Goal: Transaction & Acquisition: Purchase product/service

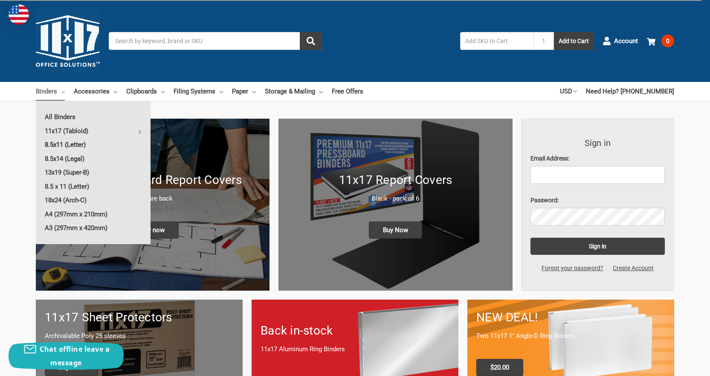
click at [84, 143] on link "8.5x11 (Letter)" at bounding box center [93, 145] width 115 height 14
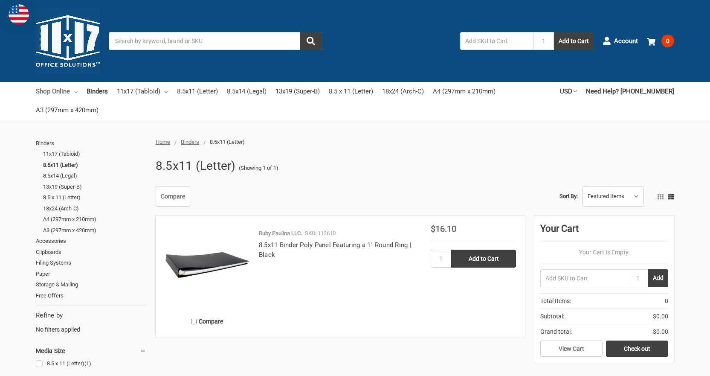
click at [61, 93] on link "Shop Online" at bounding box center [57, 91] width 42 height 19
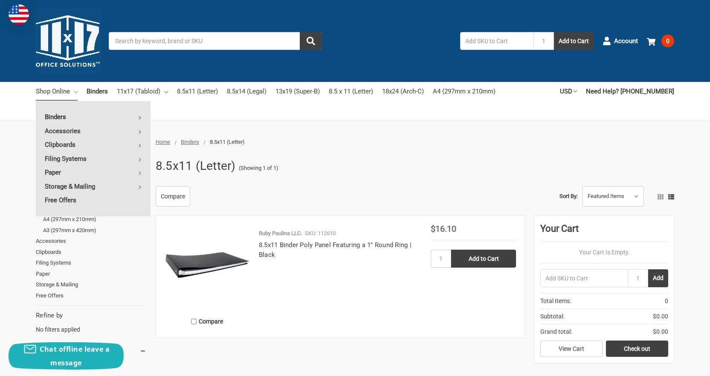
click at [59, 117] on link "Binders" at bounding box center [93, 117] width 115 height 14
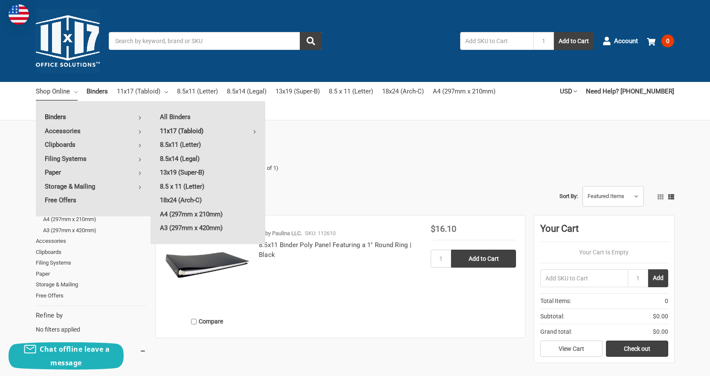
click at [197, 125] on link "11x17 (Tabloid)" at bounding box center [208, 131] width 114 height 14
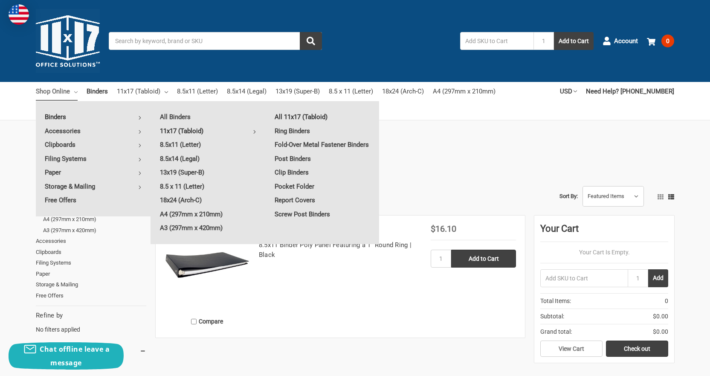
click at [305, 117] on link "All 11x17 (Tabloid)" at bounding box center [323, 117] width 114 height 14
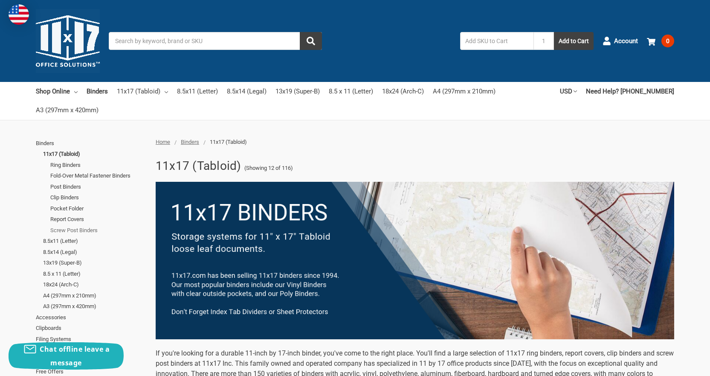
click at [76, 232] on link "Screw Post Binders" at bounding box center [98, 230] width 96 height 11
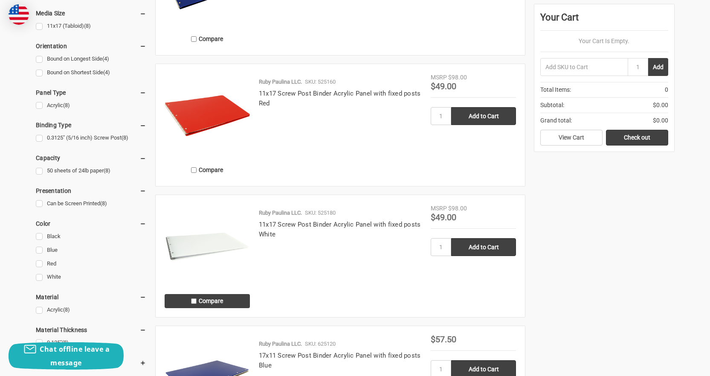
scroll to position [426, 0]
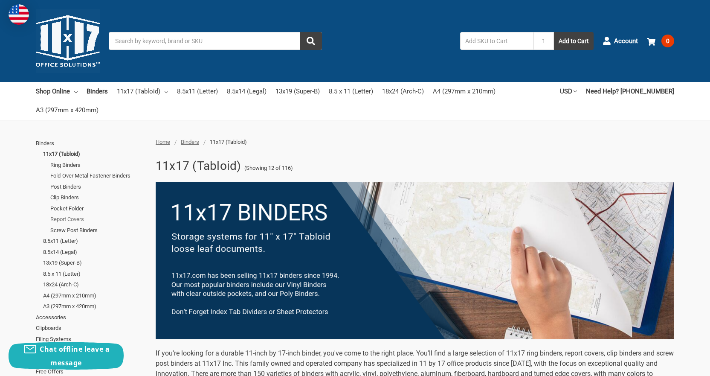
click at [77, 217] on link "Report Covers" at bounding box center [98, 219] width 96 height 11
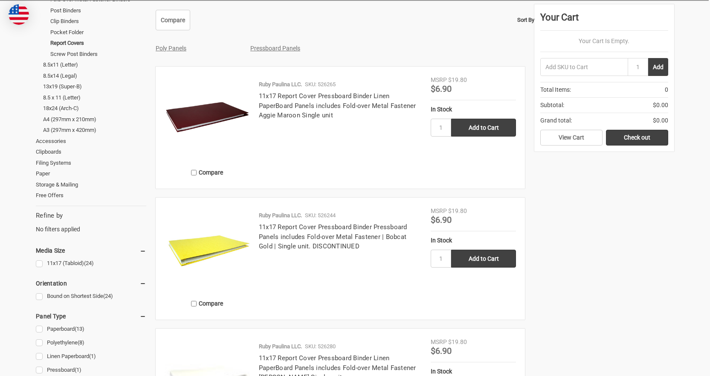
scroll to position [256, 0]
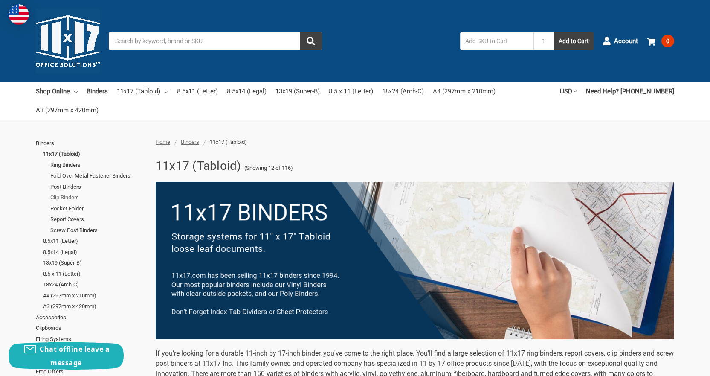
click at [70, 197] on link "Clip Binders" at bounding box center [98, 197] width 96 height 11
click at [90, 174] on link "Fold-Over Metal Fastener Binders" at bounding box center [98, 175] width 96 height 11
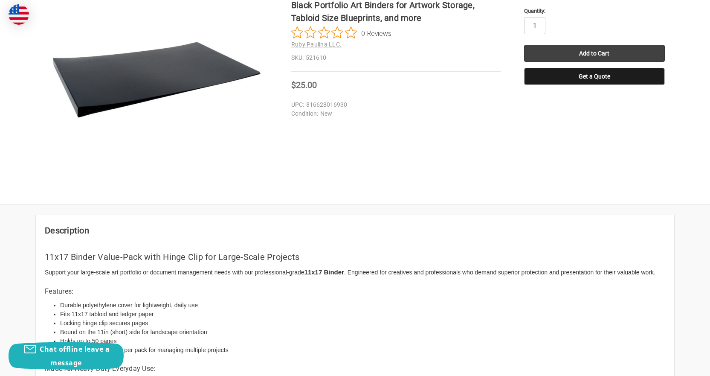
scroll to position [85, 0]
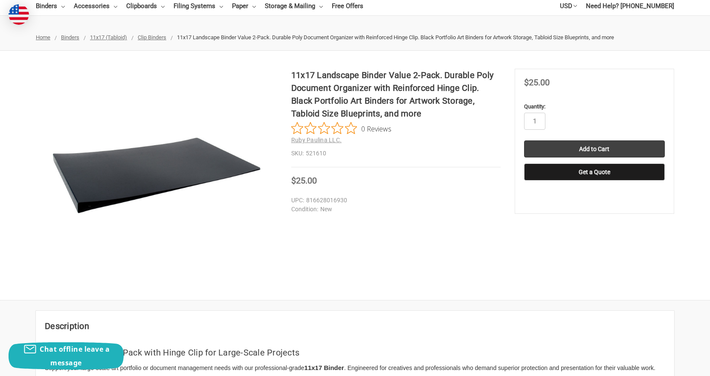
click at [195, 164] on img at bounding box center [156, 175] width 213 height 81
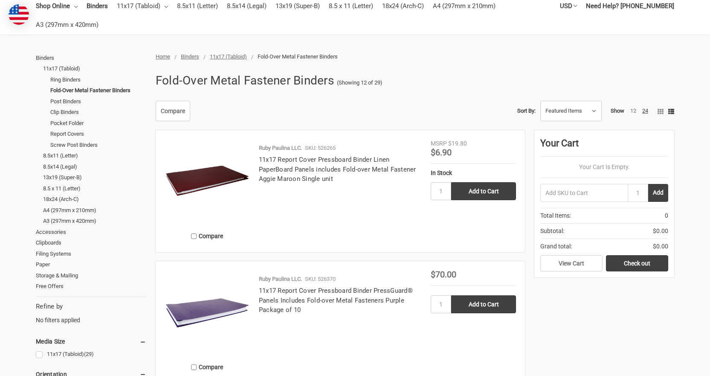
scroll to position [426, 0]
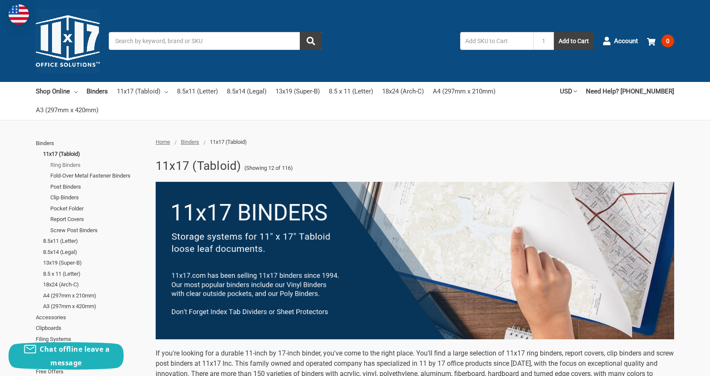
click at [64, 166] on link "Ring Binders" at bounding box center [98, 164] width 96 height 11
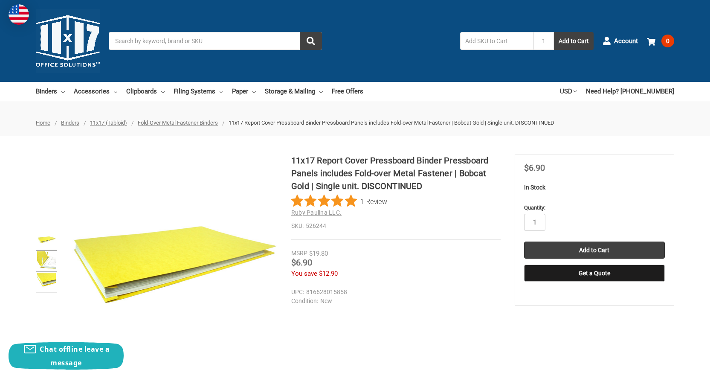
click at [50, 260] on img at bounding box center [46, 260] width 19 height 19
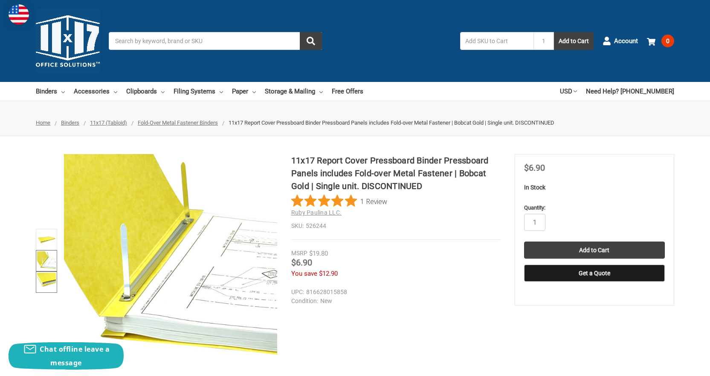
click at [48, 281] on img at bounding box center [46, 281] width 19 height 19
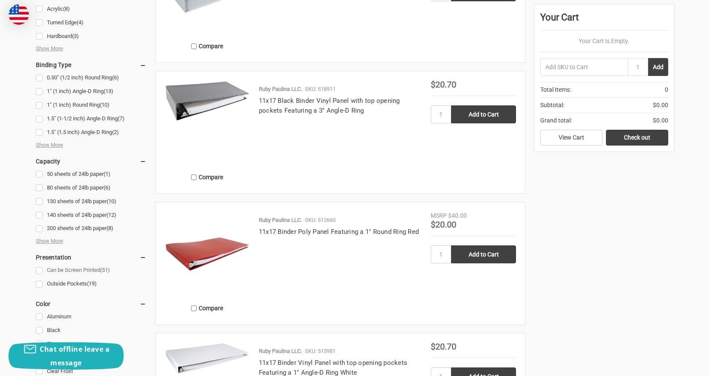
scroll to position [597, 0]
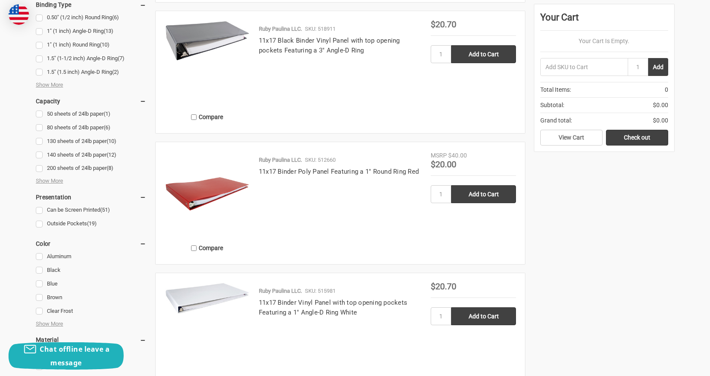
click at [88, 125] on link "80 sheets of 24lb paper (6)" at bounding box center [91, 128] width 110 height 12
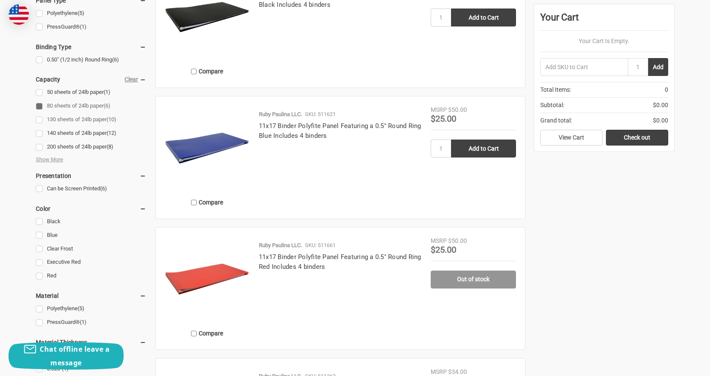
scroll to position [426, 0]
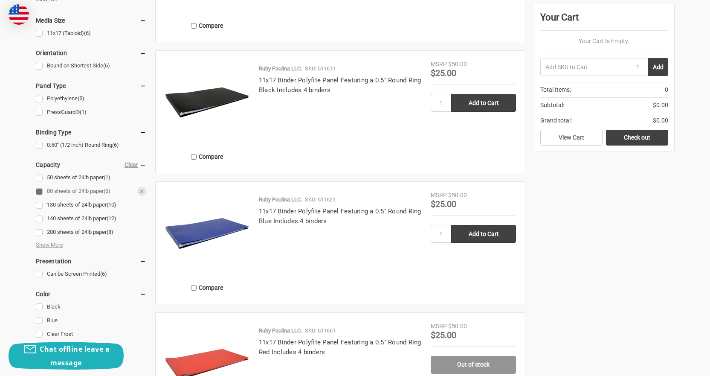
click at [75, 192] on link "80 sheets of 24lb paper (6)" at bounding box center [91, 191] width 110 height 12
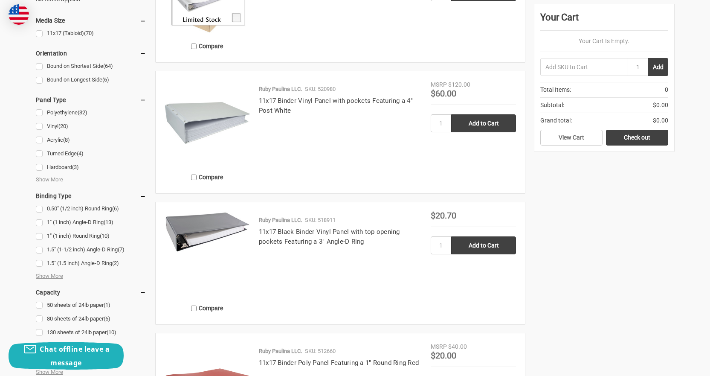
scroll to position [426, 0]
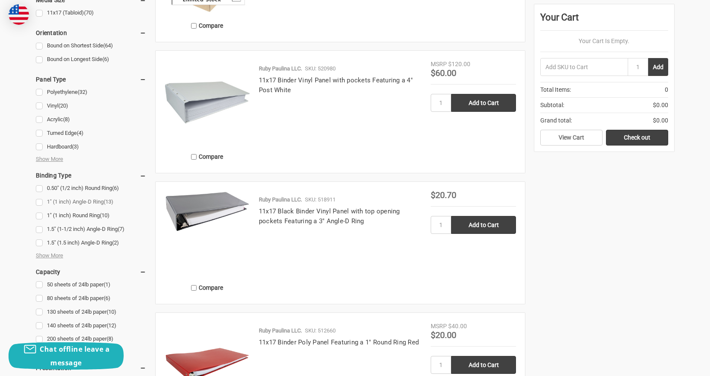
click at [96, 203] on link "1" (1 inch) Angle-D Ring (13)" at bounding box center [91, 202] width 110 height 12
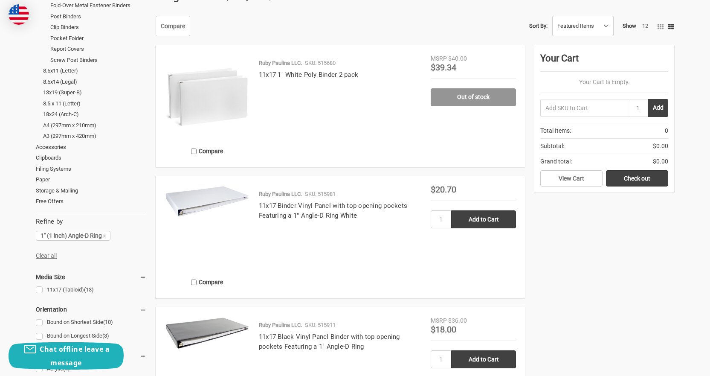
scroll to position [171, 0]
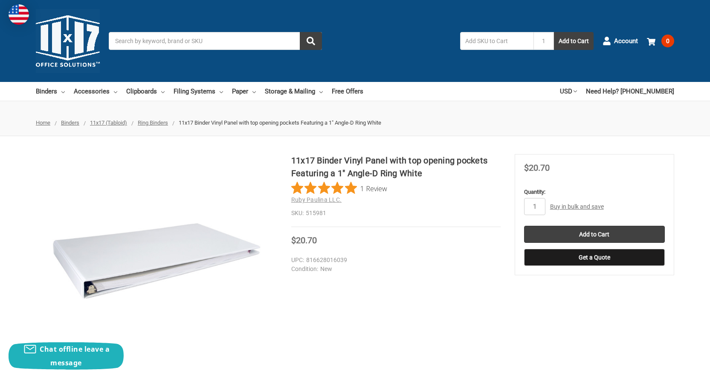
click at [85, 288] on img at bounding box center [156, 260] width 213 height 81
click at [147, 262] on img at bounding box center [156, 260] width 213 height 81
